Goal: Transaction & Acquisition: Book appointment/travel/reservation

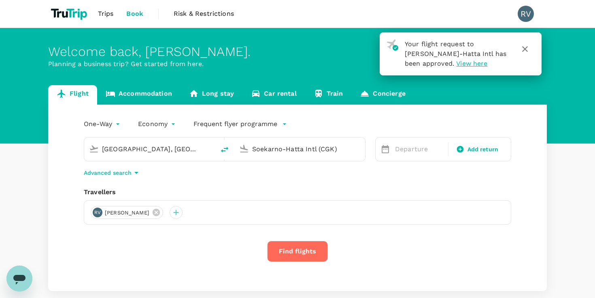
type input "[GEOGRAPHIC_DATA], [GEOGRAPHIC_DATA] (any)"
type input "Soekarno-Hatta Intl (CGK)"
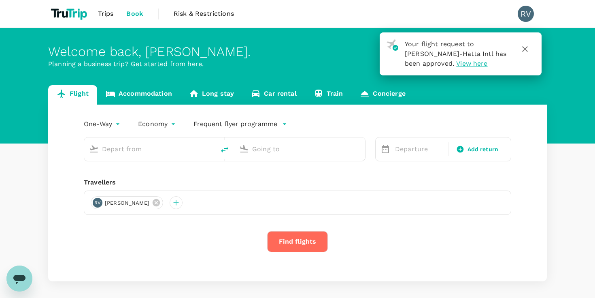
type input "Hanoi, Vietnam (any)"
type input "Soekarno-Hatta Intl (CGK)"
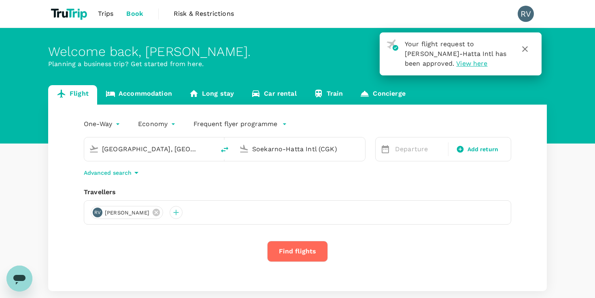
click at [180, 148] on input "Hanoi, Vietnam (any)" at bounding box center [150, 149] width 96 height 13
type input "Hanoi, Vietnam (any)"
drag, startPoint x: 176, startPoint y: 150, endPoint x: 102, endPoint y: 145, distance: 73.9
click at [102, 145] on input "Hanoi, Vietnam (any)" at bounding box center [150, 149] width 96 height 13
click at [226, 149] on icon "delete" at bounding box center [224, 150] width 7 height 6
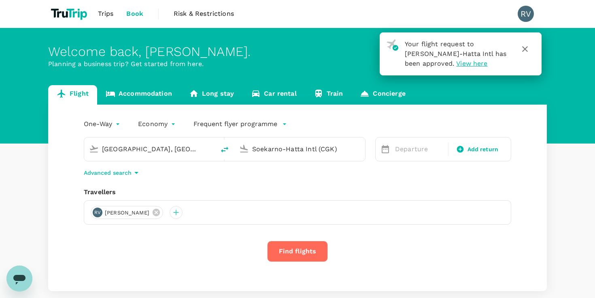
type input "Soekarno-Hatta Intl (CGK)"
click at [273, 149] on input "Hanoi, Vietnam (any)" at bounding box center [300, 149] width 96 height 13
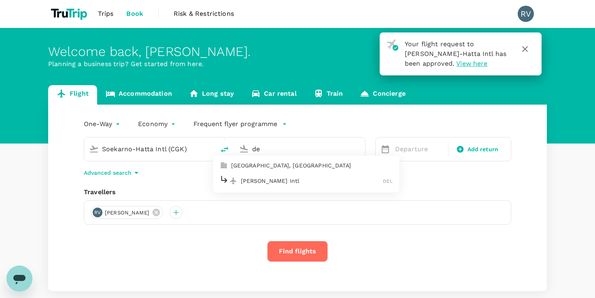
type input "d"
click at [292, 182] on p "Netaji Subhas Chandra Bose Intl" at bounding box center [312, 181] width 142 height 8
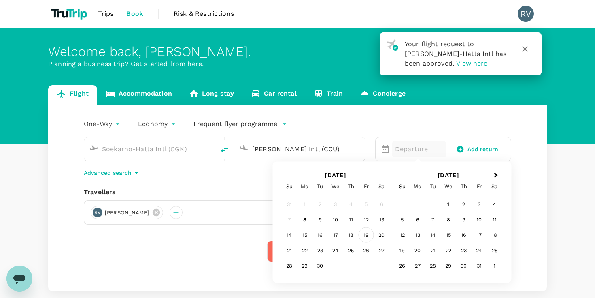
type input "Netaji Subhas Chandra Bose Intl (CCU)"
click at [365, 235] on div "19" at bounding box center [366, 234] width 15 height 15
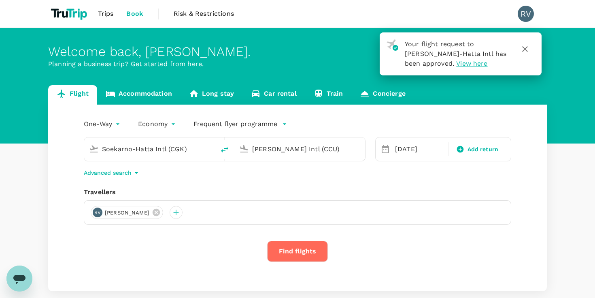
click at [134, 172] on icon "button" at bounding box center [137, 173] width 10 height 10
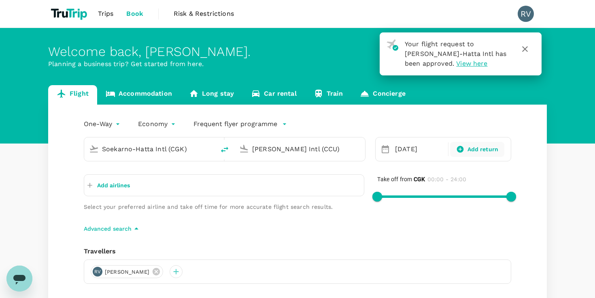
click at [463, 147] on icon at bounding box center [460, 149] width 8 height 8
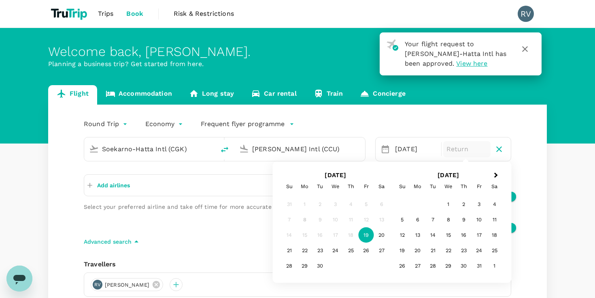
click at [245, 125] on p "Frequent flyer programme" at bounding box center [243, 124] width 84 height 10
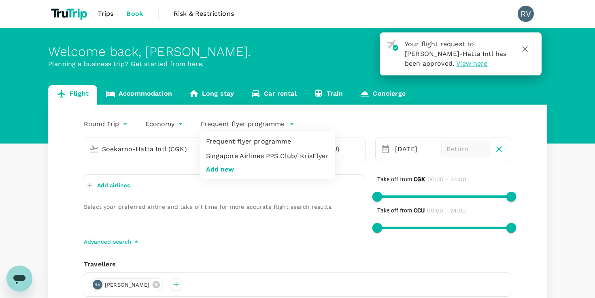
click at [179, 126] on div at bounding box center [297, 149] width 595 height 298
click at [179, 126] on body "Your flight request to Soekarno-Hatta Intl has been approved. View here Trips B…" at bounding box center [297, 207] width 595 height 414
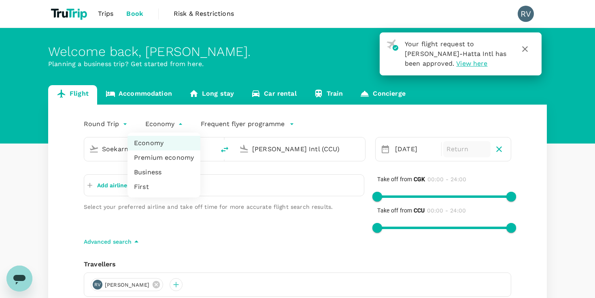
click at [123, 127] on div at bounding box center [297, 149] width 595 height 298
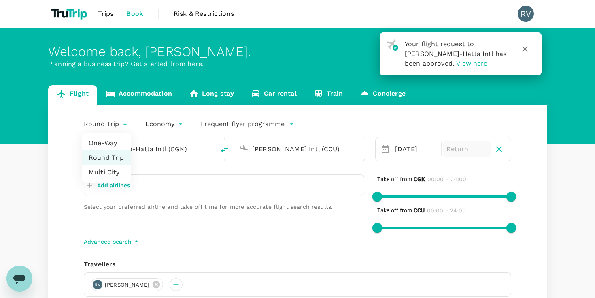
click at [122, 125] on body "Your flight request to Soekarno-Hatta Intl has been approved. View here Trips B…" at bounding box center [297, 207] width 595 height 414
click at [113, 174] on li "Multi City" at bounding box center [106, 172] width 49 height 15
type input "multicity"
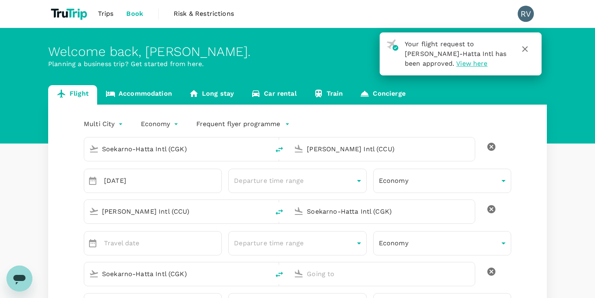
type input "62"
type input "81945197863"
type input "richa.valechha@brank.as"
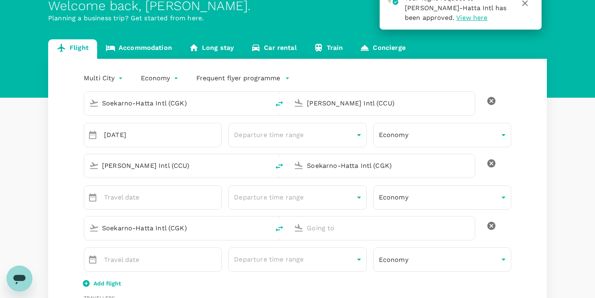
scroll to position [52, 0]
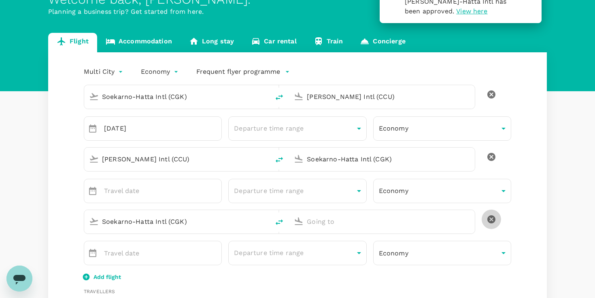
click at [492, 219] on icon "delete" at bounding box center [492, 219] width 10 height 10
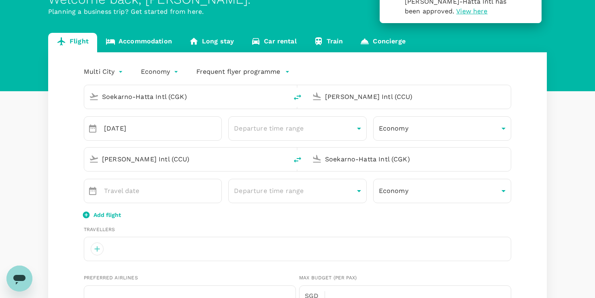
click at [194, 160] on input "Netaji Subhas Chandra Bose Intl (CCU)" at bounding box center [186, 159] width 169 height 13
click at [204, 190] on p "Indira Gandhi Intl" at bounding box center [198, 190] width 143 height 8
type input "Indira Gandhi Intl (DEL)"
click at [314, 153] on div at bounding box center [315, 158] width 13 height 18
click at [209, 211] on div "Add flight" at bounding box center [298, 214] width 428 height 10
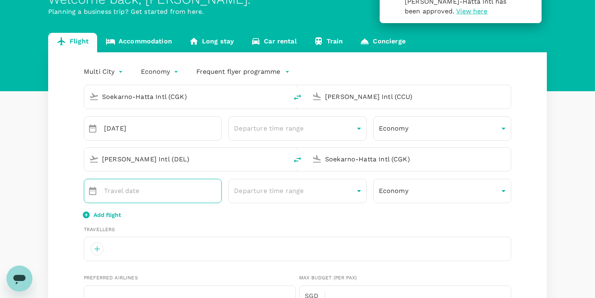
type input "DD MMMM"
click at [147, 194] on input "DD MMMM" at bounding box center [163, 191] width 118 height 24
click at [88, 194] on icon "Choose date" at bounding box center [93, 191] width 10 height 10
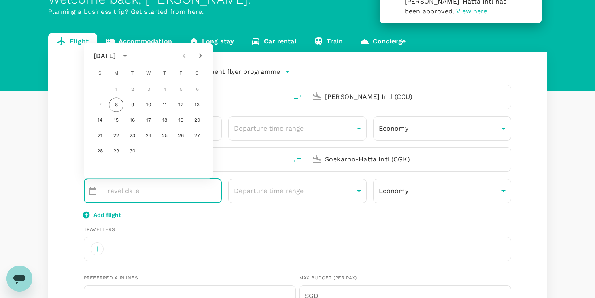
click at [201, 53] on icon "Next month" at bounding box center [201, 56] width 10 height 10
click at [179, 88] on button "3" at bounding box center [181, 89] width 15 height 15
type input "03 Oct"
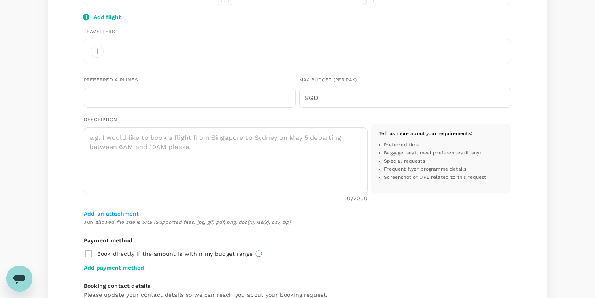
scroll to position [241, 0]
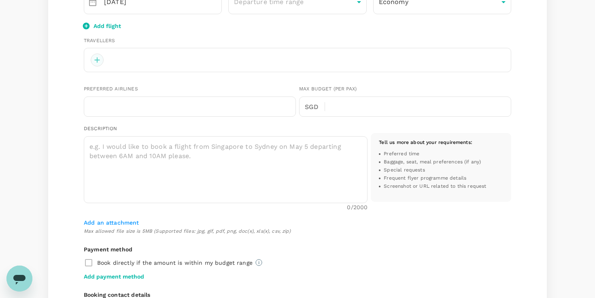
click at [100, 64] on div at bounding box center [97, 59] width 13 height 13
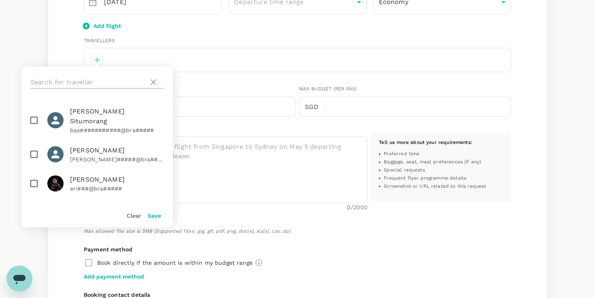
click at [153, 83] on icon at bounding box center [154, 82] width 10 height 10
click at [150, 80] on icon at bounding box center [154, 82] width 10 height 10
click at [98, 84] on input "text" at bounding box center [87, 82] width 115 height 13
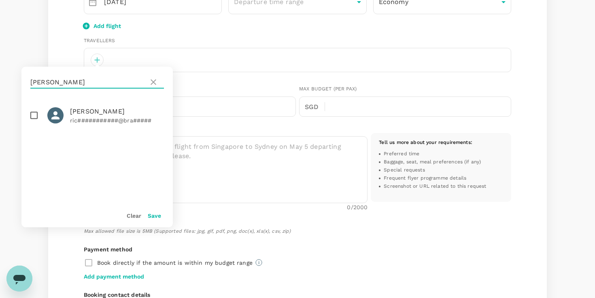
type input "richa"
click at [89, 119] on p "ric###########@bra#####" at bounding box center [117, 120] width 94 height 8
checkbox input "true"
click at [158, 213] on button "Save" at bounding box center [154, 215] width 13 height 6
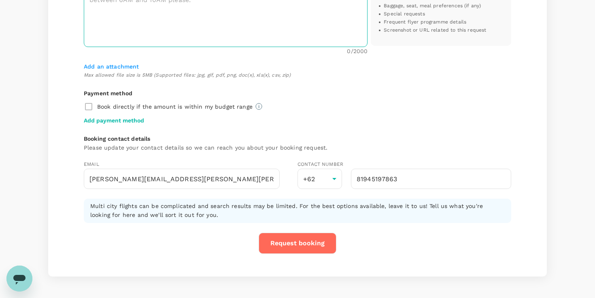
scroll to position [399, 0]
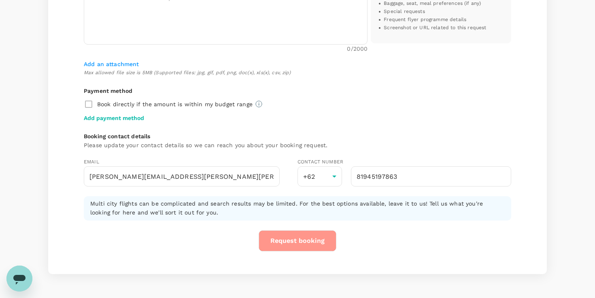
click at [288, 239] on button "Request booking" at bounding box center [298, 240] width 78 height 21
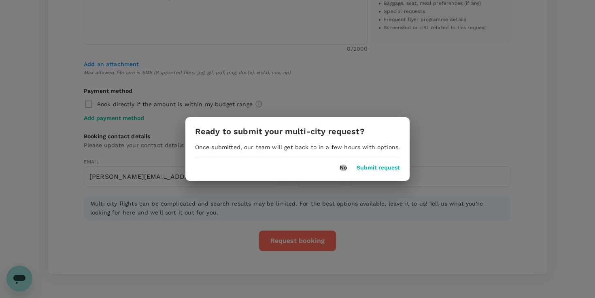
click at [340, 166] on button "No" at bounding box center [343, 167] width 7 height 6
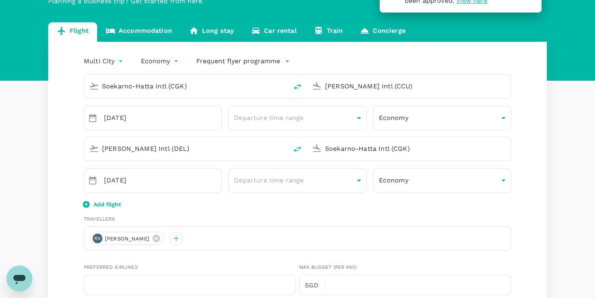
scroll to position [61, 0]
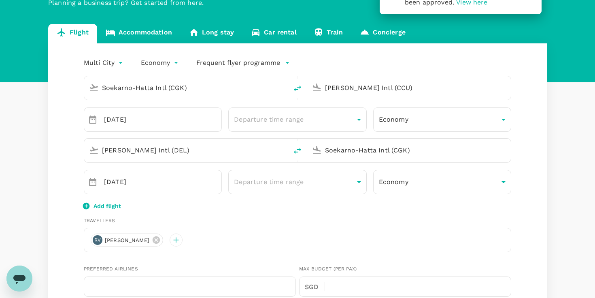
click at [105, 64] on body "Your flight request to Soekarno-Hatta Intl has been approved. View here Trips B…" at bounding box center [297, 301] width 595 height 724
click at [113, 81] on li "One-Way" at bounding box center [104, 82] width 49 height 15
type input "oneway"
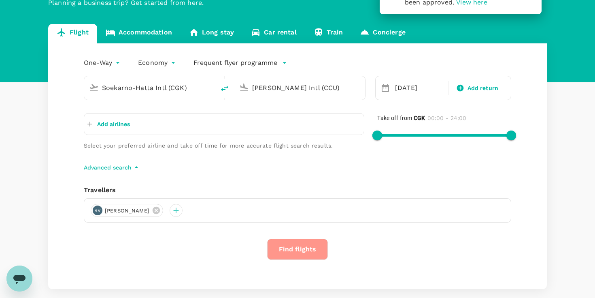
click at [292, 248] on button "Find flights" at bounding box center [297, 249] width 61 height 21
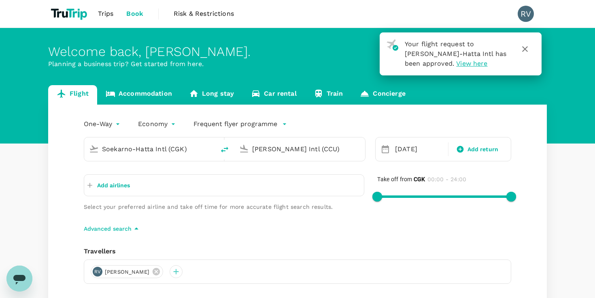
scroll to position [0, 0]
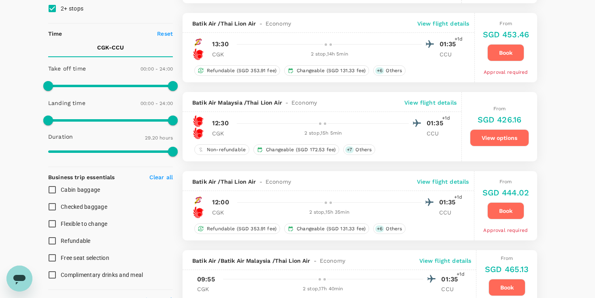
scroll to position [160, 0]
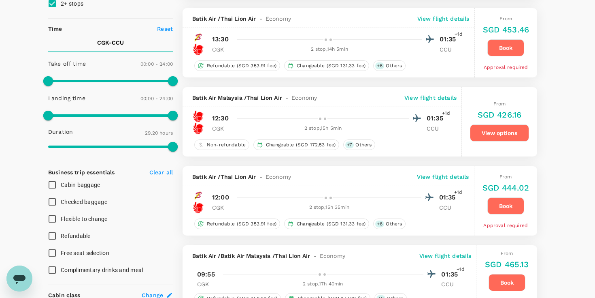
type input "1940"
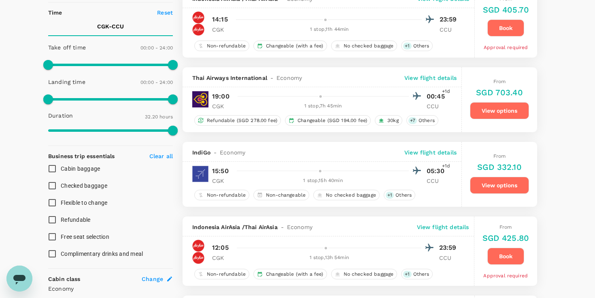
scroll to position [179, 0]
